Goal: Download file/media

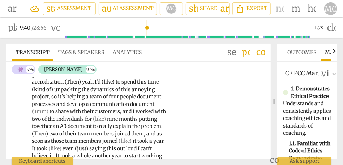
scroll to position [887, 0]
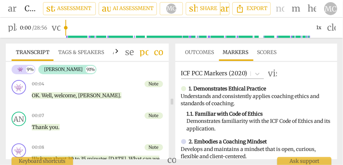
click at [161, 56] on span "comment" at bounding box center [158, 52] width 9 height 9
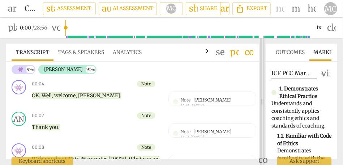
drag, startPoint x: 158, startPoint y: 102, endPoint x: 262, endPoint y: 102, distance: 104.4
click at [262, 102] on span at bounding box center [262, 102] width 4 height 128
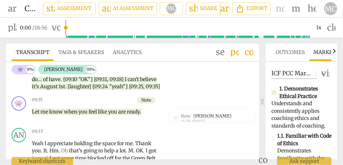
scroll to position [868, 0]
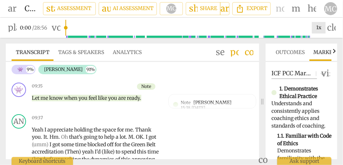
click at [324, 26] on div "1x" at bounding box center [319, 28] width 14 height 12
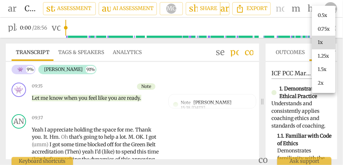
click at [324, 73] on li "1.5x" at bounding box center [323, 70] width 23 height 14
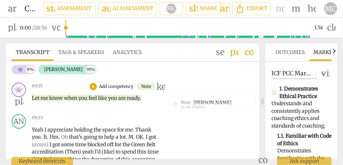
click at [18, 106] on span "play_arrow" at bounding box center [19, 102] width 9 height 9
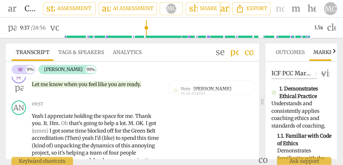
scroll to position [892, 0]
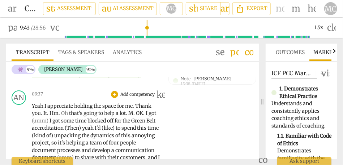
click at [48, 117] on span "." at bounding box center [48, 113] width 3 height 7
click at [44, 117] on span "It" at bounding box center [45, 113] width 4 height 7
click at [54, 117] on span "Hm" at bounding box center [54, 113] width 9 height 7
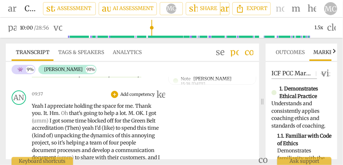
click at [64, 117] on span "Oh" at bounding box center [65, 113] width 8 height 7
click at [73, 117] on span "that's" at bounding box center [76, 113] width 14 height 7
click at [139, 109] on span "Thank" at bounding box center [143, 106] width 16 height 7
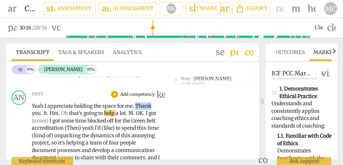
click at [139, 109] on span "Thank" at bounding box center [143, 106] width 16 height 7
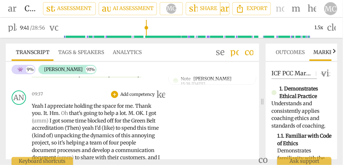
click at [41, 117] on span "." at bounding box center [42, 113] width 3 height 7
type input "581"
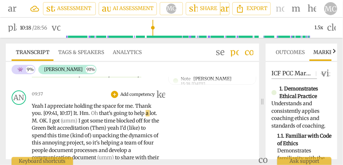
click at [95, 117] on span "Oh" at bounding box center [95, 113] width 8 height 7
click at [92, 117] on span "Oh" at bounding box center [95, 113] width 8 height 7
type input "619"
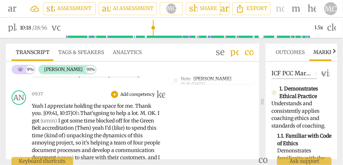
click at [95, 117] on span "That's" at bounding box center [87, 113] width 15 height 7
click at [148, 117] on span "OK" at bounding box center [151, 113] width 7 height 7
click at [108, 117] on span "going" at bounding box center [102, 113] width 15 height 7
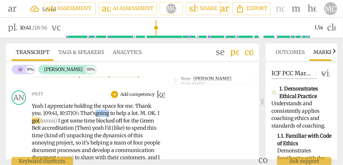
click at [108, 117] on span "going" at bounding box center [102, 113] width 15 height 7
click at [145, 117] on span "M" at bounding box center [142, 113] width 5 height 7
click at [116, 117] on span "to" at bounding box center [113, 113] width 6 height 7
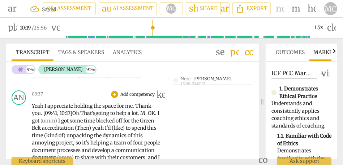
click at [140, 117] on span "." at bounding box center [139, 113] width 3 height 7
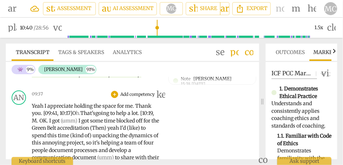
click at [47, 124] on span "OK" at bounding box center [42, 121] width 7 height 7
click at [37, 124] on span "M" at bounding box center [34, 121] width 5 height 7
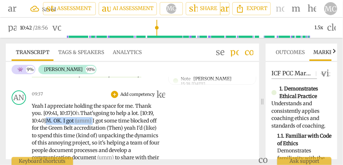
drag, startPoint x: 110, startPoint y: 142, endPoint x: 64, endPoint y: 142, distance: 46.6
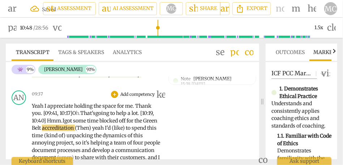
click at [87, 124] on span "some" at bounding box center [80, 121] width 14 height 7
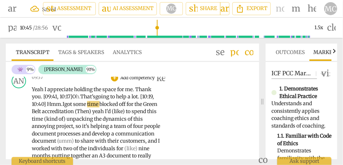
scroll to position [918, 0]
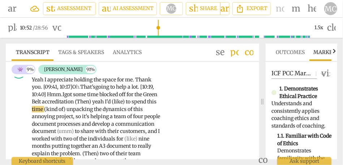
click at [92, 105] on span "(Then)" at bounding box center [83, 102] width 17 height 7
drag, startPoint x: 150, startPoint y: 124, endPoint x: 114, endPoint y: 124, distance: 36.5
click at [66, 113] on span "of)" at bounding box center [63, 109] width 8 height 7
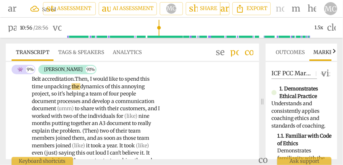
scroll to position [944, 0]
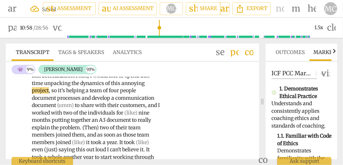
click at [66, 94] on span "it's" at bounding box center [62, 90] width 8 height 7
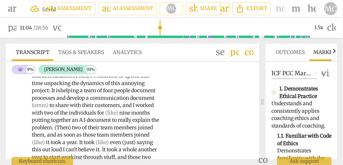
click at [84, 94] on span "a" at bounding box center [82, 90] width 4 height 7
click at [55, 109] on span "to" at bounding box center [53, 105] width 6 height 7
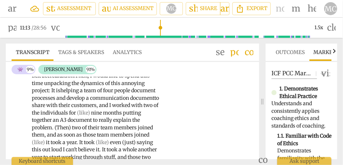
click at [112, 109] on span "I" at bounding box center [110, 105] width 3 height 7
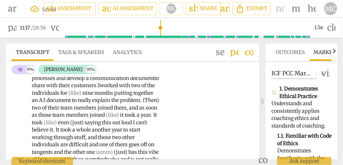
scroll to position [980, 0]
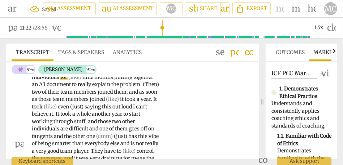
click at [94, 81] on span "nine" at bounding box center [88, 77] width 12 height 7
click at [114, 81] on span "putting" at bounding box center [123, 77] width 19 height 7
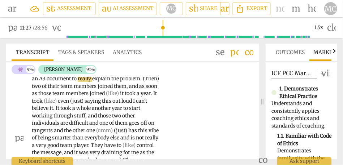
scroll to position [986, 0]
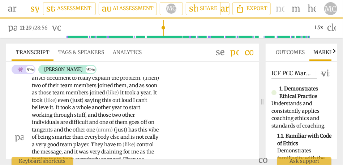
click at [143, 81] on span "(Then)" at bounding box center [151, 78] width 16 height 7
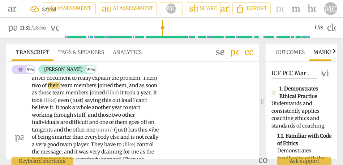
click at [42, 89] on span "two" at bounding box center [37, 85] width 10 height 7
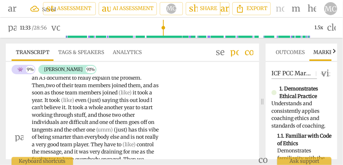
scroll to position [998, 0]
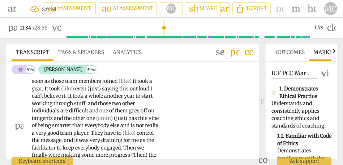
click at [153, 77] on span "as" at bounding box center [155, 74] width 5 height 7
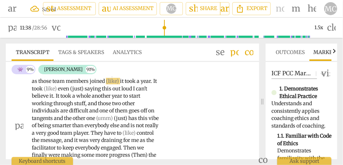
click at [148, 77] on span "soon" at bounding box center [154, 74] width 12 height 7
click at [106, 85] on span "(like)" at bounding box center [113, 81] width 14 height 7
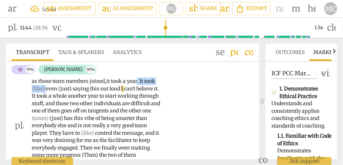
drag, startPoint x: 105, startPoint y: 112, endPoint x: 138, endPoint y: 112, distance: 33.2
click at [138, 112] on p "Yeah I appreciate holding the space for me . Thank you . [09:41 , 10:17] O h. T…" at bounding box center [96, 125] width 129 height 259
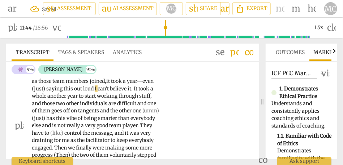
click at [64, 92] on span "saying" at bounding box center [54, 89] width 17 height 7
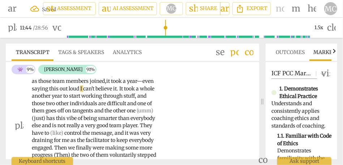
click at [49, 92] on span "saying" at bounding box center [40, 89] width 17 height 7
click at [69, 92] on span "out" at bounding box center [64, 89] width 9 height 7
click at [80, 92] on span "I" at bounding box center [81, 89] width 3 height 7
click at [120, 92] on span "It" at bounding box center [122, 89] width 5 height 7
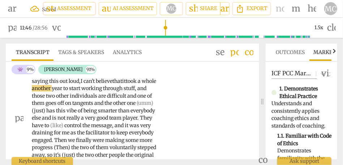
scroll to position [1006, 0]
click at [52, 91] on span "another" at bounding box center [42, 88] width 20 height 7
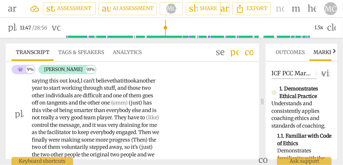
click at [122, 84] on span "it" at bounding box center [124, 81] width 4 height 7
click at [139, 84] on span "nother" at bounding box center [147, 81] width 16 height 7
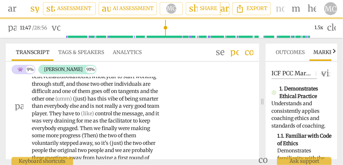
scroll to position [1018, 0]
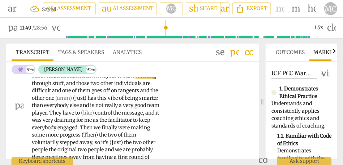
click at [76, 87] on span "those" at bounding box center [83, 83] width 14 height 7
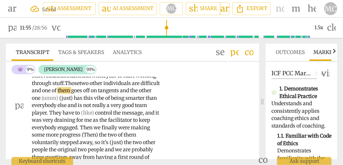
click at [42, 94] on span "and" at bounding box center [37, 90] width 10 height 7
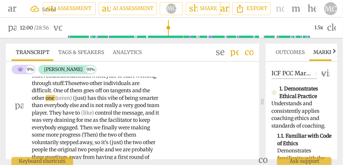
click at [64, 94] on span "ne" at bounding box center [60, 90] width 7 height 7
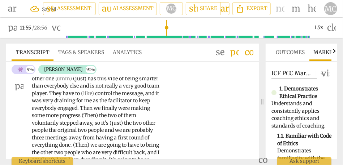
scroll to position [1038, 0]
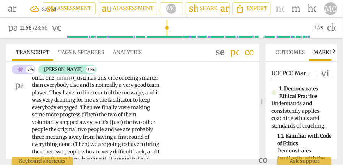
click at [142, 74] on span "the" at bounding box center [146, 70] width 8 height 7
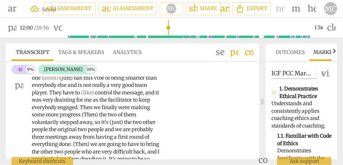
click at [74, 81] on span "has" at bounding box center [79, 78] width 10 height 7
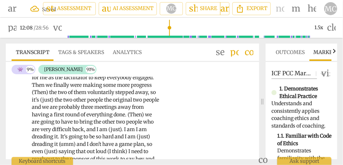
scroll to position [1062, 0]
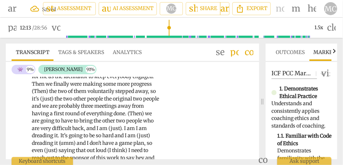
drag, startPoint x: 139, startPoint y: 93, endPoint x: 164, endPoint y: 93, distance: 25.3
click at [164, 93] on div "AN play_arrow pause 09:37 + Add competency keyboard_arrow_right Yeah I apprecia…" at bounding box center [132, 56] width 253 height 277
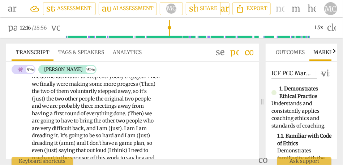
click at [88, 73] on span "and" at bounding box center [93, 69] width 10 height 7
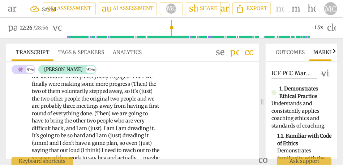
click at [146, 80] on span "we" at bounding box center [149, 76] width 7 height 7
click at [134, 87] on span "(Then)" at bounding box center [139, 84] width 17 height 7
click at [146, 87] on span "Then)" at bounding box center [138, 84] width 14 height 7
click at [142, 109] on p "Yeah I appreciate holding the space for me . Thank you . [09:41 , 10:17] O h. T…" at bounding box center [96, 58] width 129 height 252
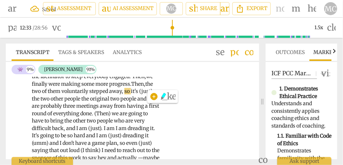
click at [141, 87] on span "Then," at bounding box center [138, 84] width 14 height 7
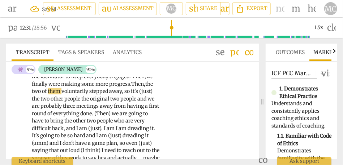
scroll to position [1072, 0]
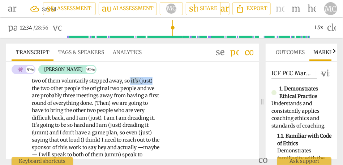
drag, startPoint x: 130, startPoint y: 110, endPoint x: 171, endPoint y: 112, distance: 40.5
click at [171, 112] on div "AN play_arrow pause 09:37 + Add competency keyboard_arrow_right Yeah I apprecia…" at bounding box center [132, 42] width 253 height 270
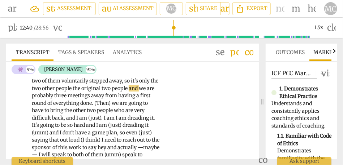
click at [132, 84] on span "so it's only" at bounding box center [136, 81] width 25 height 7
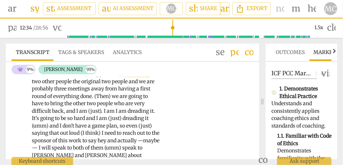
scroll to position [1080, 0]
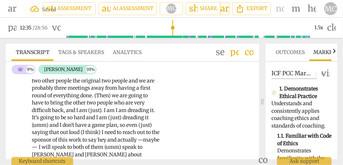
click at [81, 84] on span "the" at bounding box center [77, 81] width 9 height 7
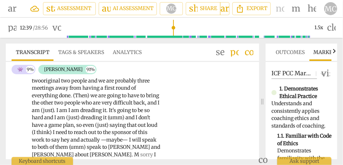
click at [98, 84] on span "and" at bounding box center [93, 81] width 10 height 7
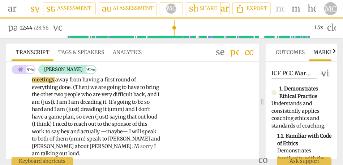
scroll to position [1091, 0]
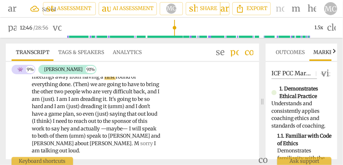
click at [77, 88] on span "(Then)" at bounding box center [81, 84] width 17 height 7
click at [86, 88] on span "Then)" at bounding box center [81, 84] width 16 height 7
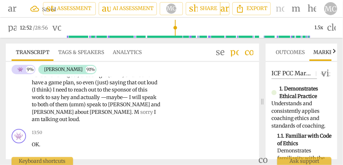
scroll to position [1109, 0]
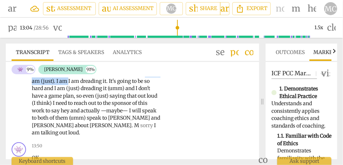
drag, startPoint x: 96, startPoint y: 111, endPoint x: 43, endPoint y: 110, distance: 52.8
click at [43, 110] on p "Yeah I appreciate holding the space for me . Thank you . [09:41 , 10:17] O h. T…" at bounding box center [96, 11] width 129 height 252
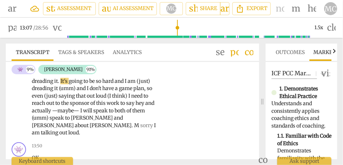
click at [70, 107] on span "the" at bounding box center [65, 103] width 9 height 7
click at [128, 85] on span "I" at bounding box center [126, 81] width 3 height 7
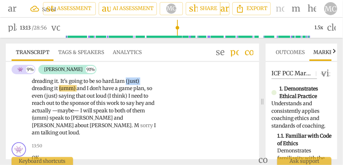
drag, startPoint x: 46, startPoint y: 117, endPoint x: 21, endPoint y: 117, distance: 24.2
click at [21, 117] on div "AN play_arrow pause 09:37 + Add competency keyboard_arrow_right Yeah I apprecia…" at bounding box center [132, 5] width 253 height 270
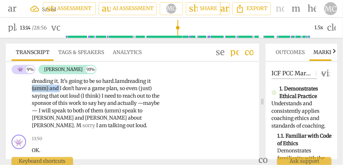
drag, startPoint x: 96, startPoint y: 118, endPoint x: 68, endPoint y: 118, distance: 28.2
click at [68, 118] on p "Yeah I appreciate holding the space for me . Thank you . [09:41 , 10:17] O h. T…" at bounding box center [96, 7] width 129 height 245
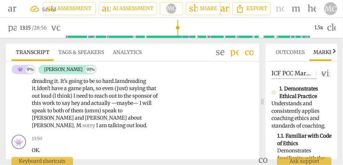
scroll to position [1121, 0]
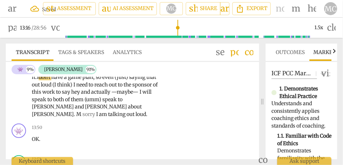
click at [96, 81] on span "," at bounding box center [94, 77] width 3 height 7
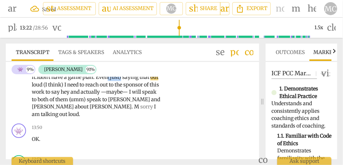
drag, startPoint x: 141, startPoint y: 107, endPoint x: 173, endPoint y: 107, distance: 31.8
click at [109, 81] on span "saying" at bounding box center [117, 77] width 17 height 7
drag, startPoint x: 116, startPoint y: 114, endPoint x: 92, endPoint y: 114, distance: 24.2
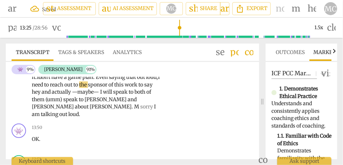
click at [144, 88] on span "say" at bounding box center [148, 85] width 8 height 7
click at [125, 88] on span "work" at bounding box center [132, 85] width 14 height 7
drag, startPoint x: 108, startPoint y: 122, endPoint x: 83, endPoint y: 122, distance: 24.9
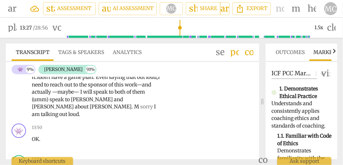
click at [80, 95] on span "—maybe—" at bounding box center [66, 92] width 28 height 7
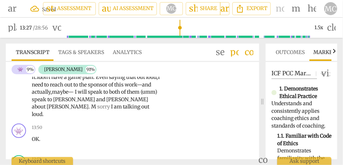
click at [75, 95] on span "maybe—" at bounding box center [63, 92] width 23 height 7
click at [84, 95] on span "will" at bounding box center [79, 92] width 10 height 7
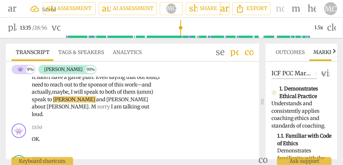
click at [47, 103] on span "speak" at bounding box center [40, 99] width 16 height 7
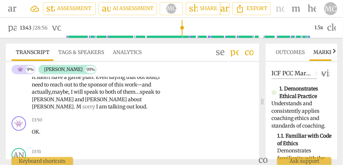
click at [123, 95] on span "them..." at bounding box center [131, 92] width 17 height 7
click at [140, 95] on span "speak" at bounding box center [148, 92] width 16 height 7
click at [65, 110] on span "[PERSON_NAME]" at bounding box center [53, 107] width 42 height 7
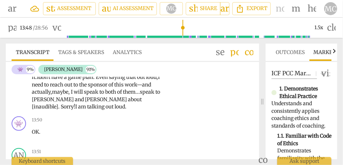
click at [106, 110] on span "talking" at bounding box center [96, 107] width 18 height 7
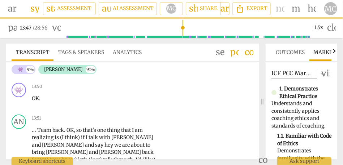
scroll to position [1160, 0]
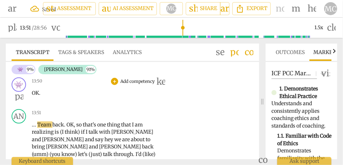
click at [32, 96] on span "OK" at bounding box center [35, 93] width 7 height 7
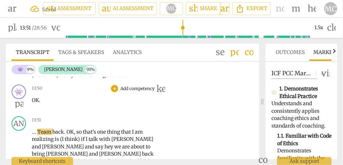
type input "832"
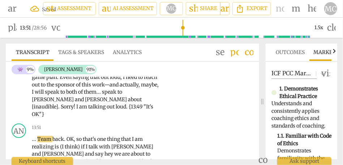
scroll to position [1149, 0]
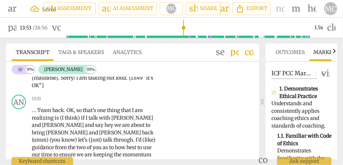
click at [107, 81] on span "talking" at bounding box center [97, 78] width 18 height 7
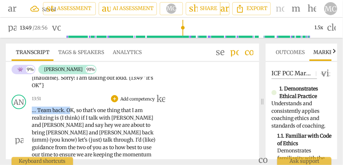
drag, startPoint x: 67, startPoint y: 131, endPoint x: 27, endPoint y: 131, distance: 39.7
click at [27, 131] on div "AN play_arrow pause 13:51 + Add competency keyboard_arrow_right . . . Team back…" at bounding box center [132, 134] width 253 height 85
type input "830"
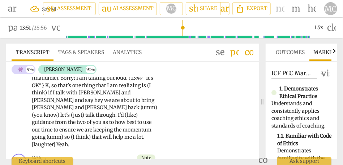
click at [116, 81] on span "loud" at bounding box center [121, 78] width 10 height 7
click at [45, 89] on span "OK"}" at bounding box center [38, 85] width 13 height 7
type input "830"
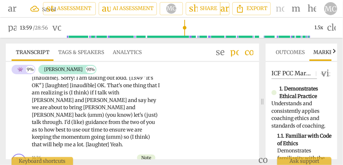
click at [69, 96] on span "is" at bounding box center [66, 93] width 5 height 7
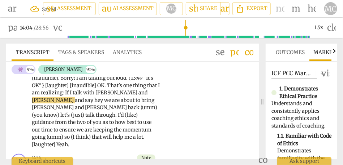
click at [83, 96] on span "talk" at bounding box center [78, 93] width 10 height 7
click at [104, 104] on span "hey" at bounding box center [99, 100] width 10 height 7
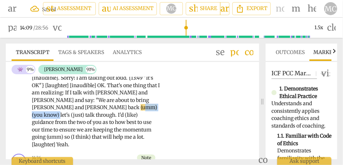
drag, startPoint x: 144, startPoint y: 129, endPoint x: 101, endPoint y: 129, distance: 43.0
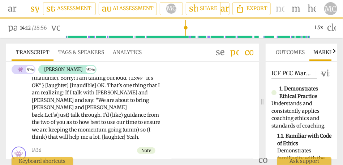
click at [81, 119] on span "talk" at bounding box center [75, 115] width 10 height 7
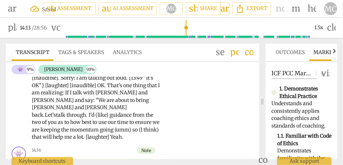
click at [95, 119] on span "I'd" at bounding box center [92, 115] width 7 height 7
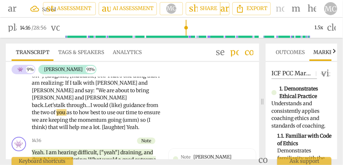
click at [123, 109] on span "guidance" at bounding box center [134, 105] width 23 height 7
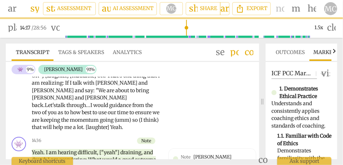
click at [90, 109] on span "I would" at bounding box center [99, 105] width 19 height 7
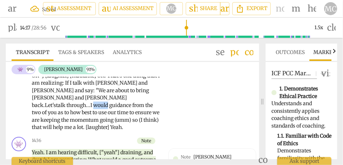
click at [90, 109] on span "I would" at bounding box center [99, 105] width 19 height 7
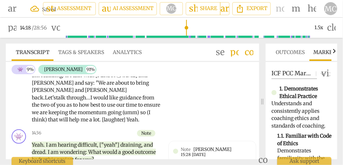
scroll to position [1172, 0]
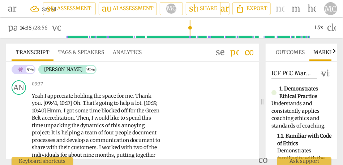
scroll to position [896, 0]
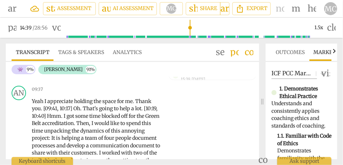
click at [133, 93] on p "Add competency" at bounding box center [138, 90] width 36 height 7
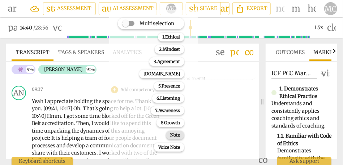
click at [173, 138] on b "Note" at bounding box center [175, 135] width 10 height 9
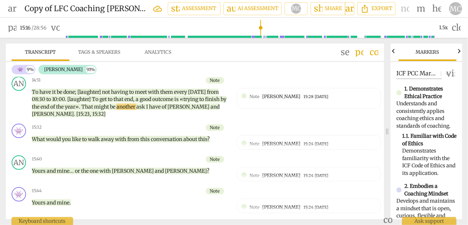
scroll to position [939, 0]
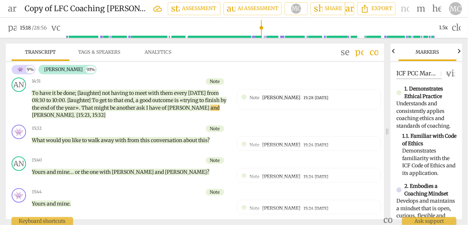
click at [12, 27] on span "pause" at bounding box center [12, 27] width 9 height 9
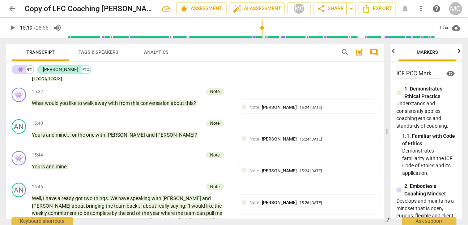
scroll to position [903, 0]
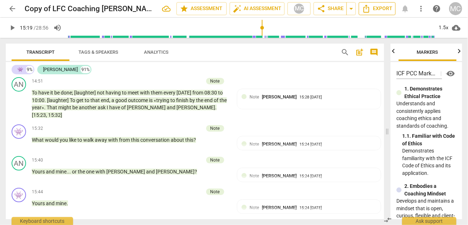
click at [343, 8] on span "Export" at bounding box center [377, 8] width 30 height 9
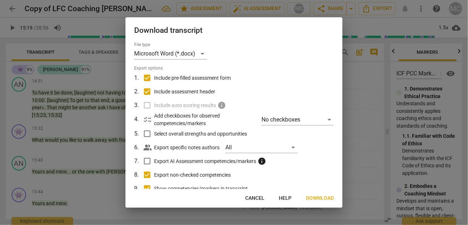
click at [321, 165] on span "Download" at bounding box center [320, 198] width 28 height 7
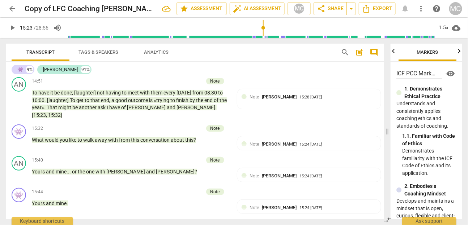
click at [202, 43] on div "Transcript Tags & Speakers Analytics search post_add comment 👾 9% [PERSON_NAME]…" at bounding box center [193, 132] width 387 height 188
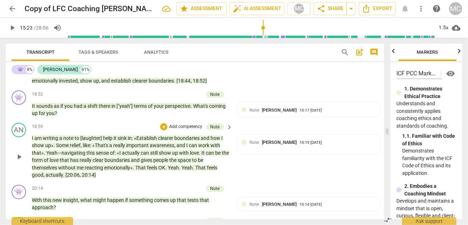
scroll to position [1346, 0]
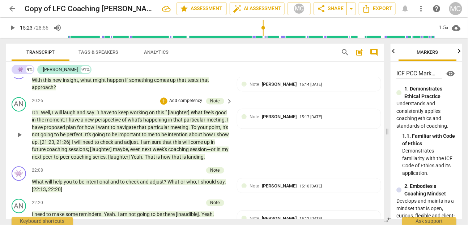
click at [214, 138] on span "I" at bounding box center [215, 135] width 3 height 6
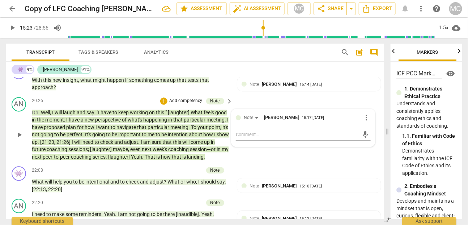
click at [214, 138] on span "I" at bounding box center [215, 135] width 3 height 6
click at [14, 30] on span "pause" at bounding box center [12, 27] width 9 height 9
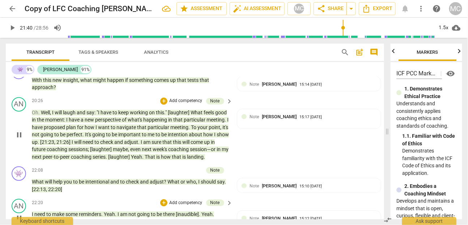
type input "1301"
click at [72, 146] on span "21:26]" at bounding box center [63, 143] width 15 height 6
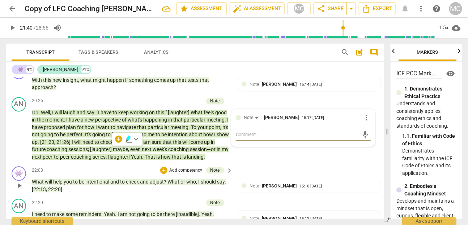
type textarea "3"
click at [72, 146] on span "21:26]" at bounding box center [63, 143] width 15 height 6
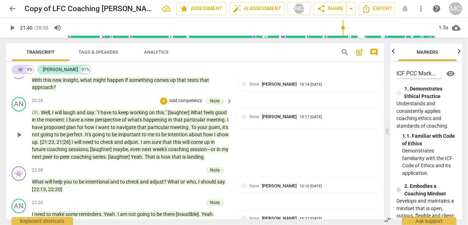
click at [72, 146] on span "21:26]" at bounding box center [63, 143] width 15 height 6
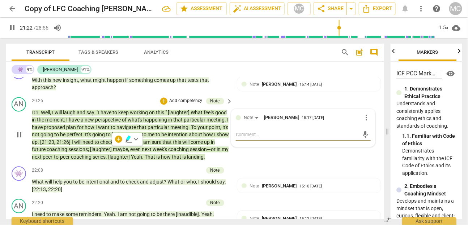
click at [72, 146] on span "21:26]" at bounding box center [63, 143] width 15 height 6
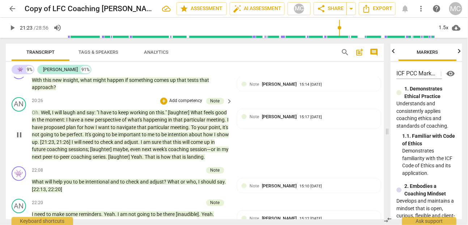
type input "1284"
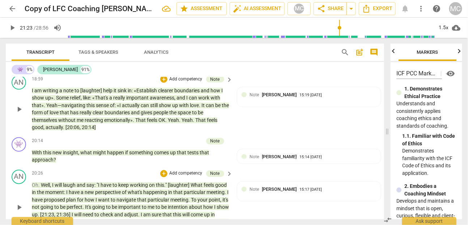
scroll to position [1339, 0]
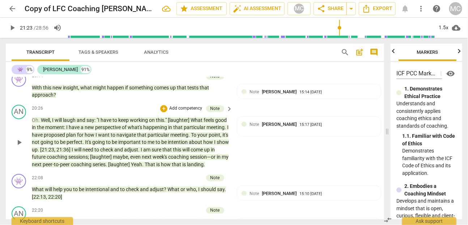
click at [161, 146] on span "to" at bounding box center [158, 143] width 6 height 6
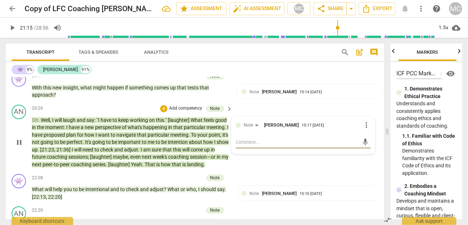
click at [189, 146] on span "intention" at bounding box center [178, 143] width 21 height 6
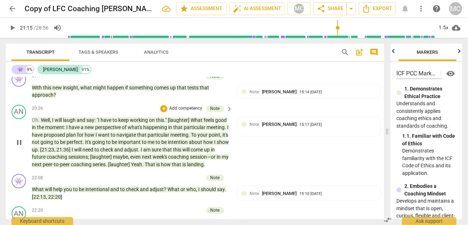
type input "1276"
